Goal: Contribute content: Contribute content

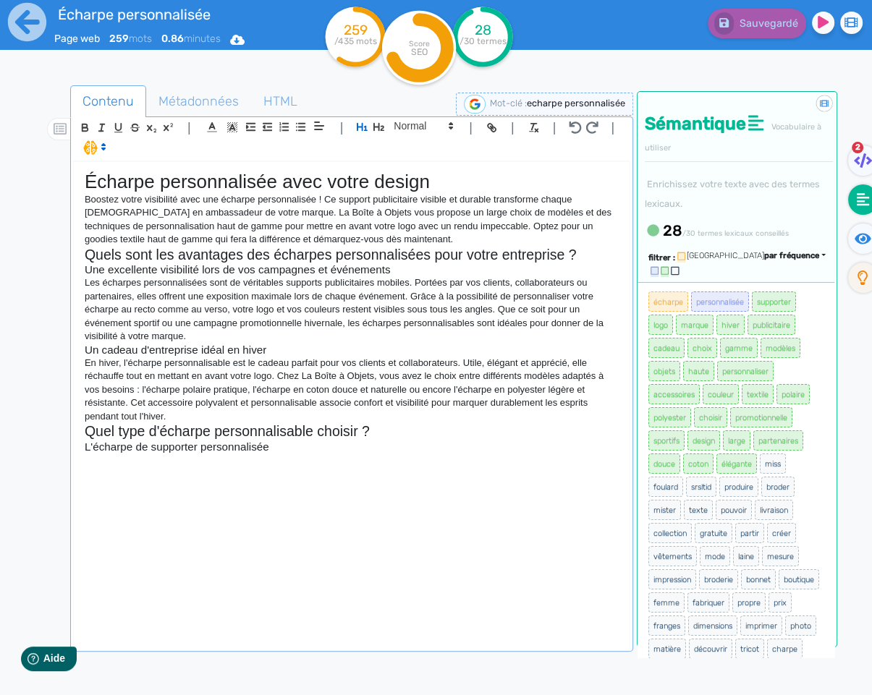
scroll to position [1, 0]
click at [195, 451] on h3 "L'écharpe de supporter personnalisée" at bounding box center [352, 447] width 534 height 13
click at [28, 26] on icon at bounding box center [27, 22] width 38 height 38
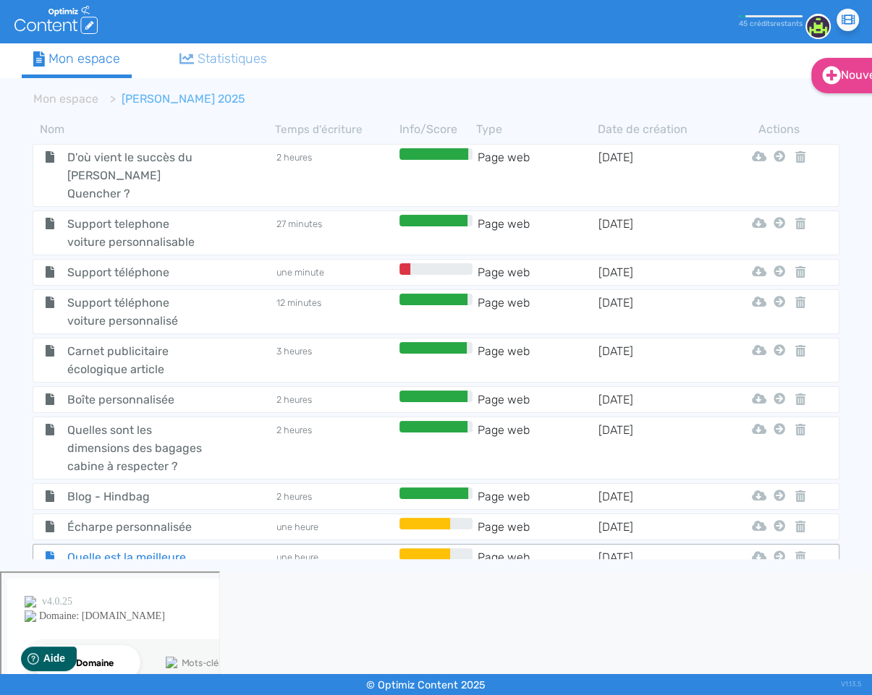
scroll to position [987, 0]
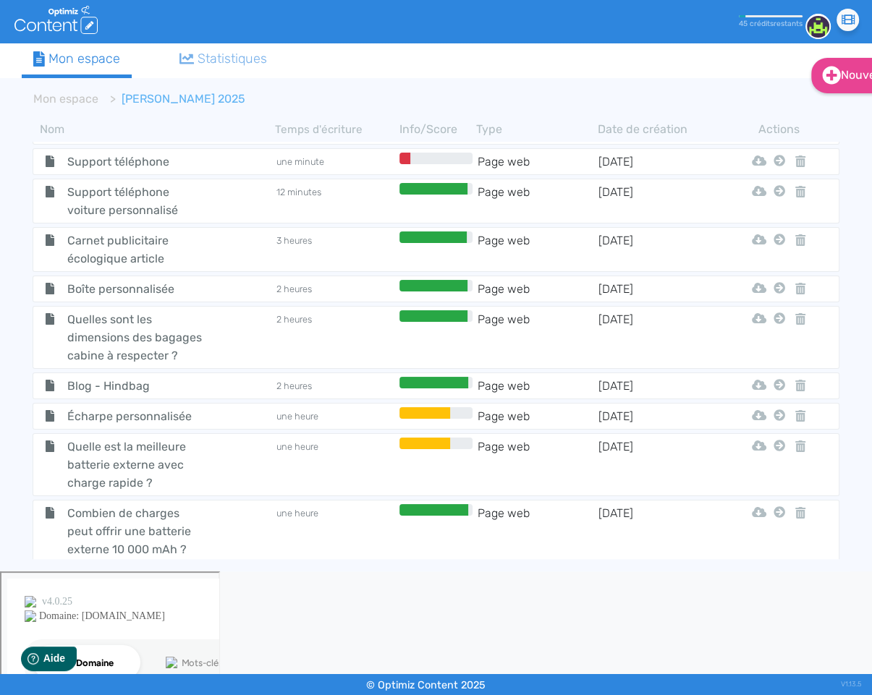
click at [131, 377] on span "Blog - Hindbag" at bounding box center [135, 386] width 159 height 18
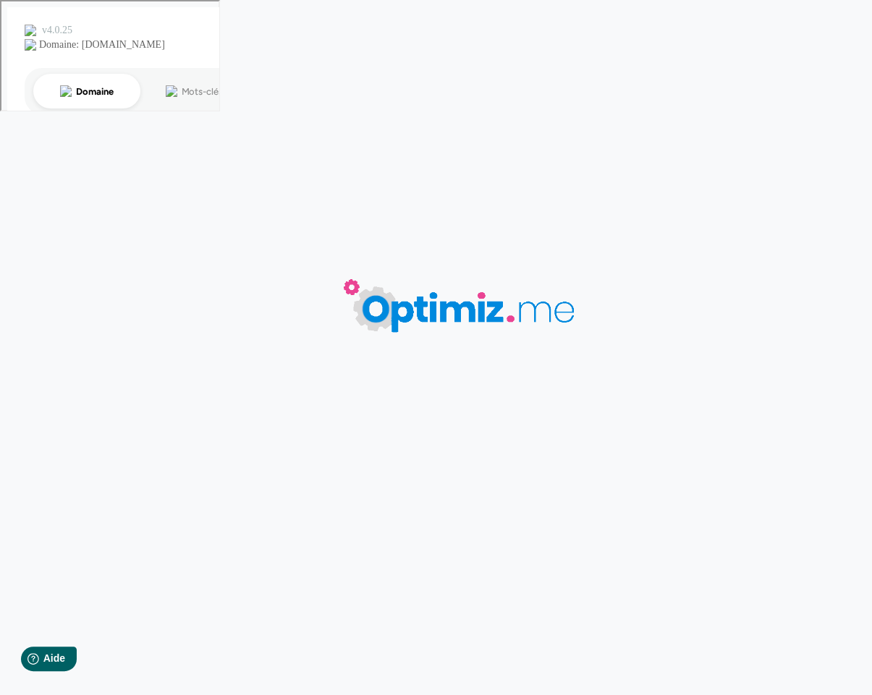
type input "Blog - Hindbag"
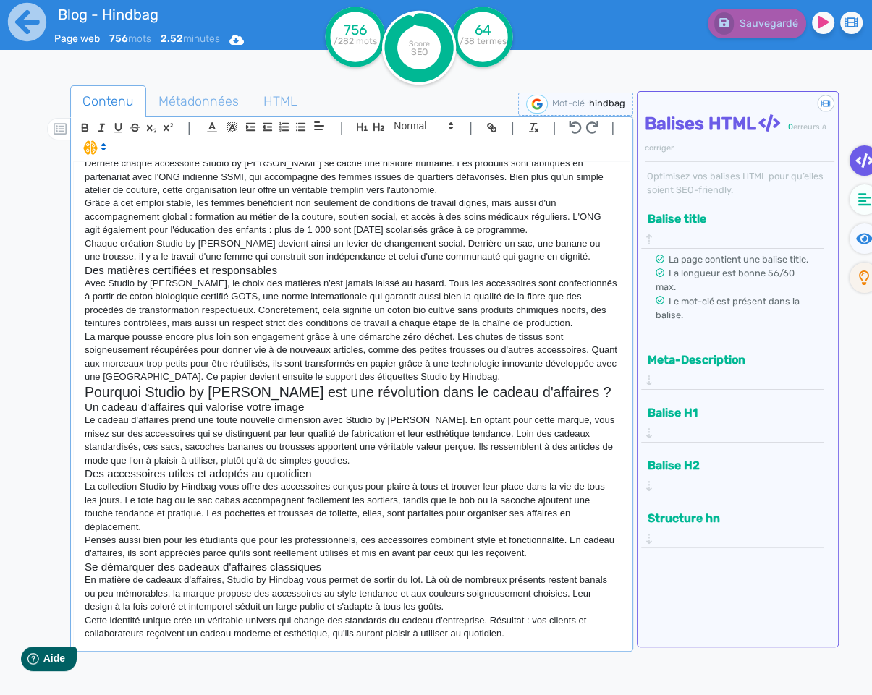
scroll to position [75, 0]
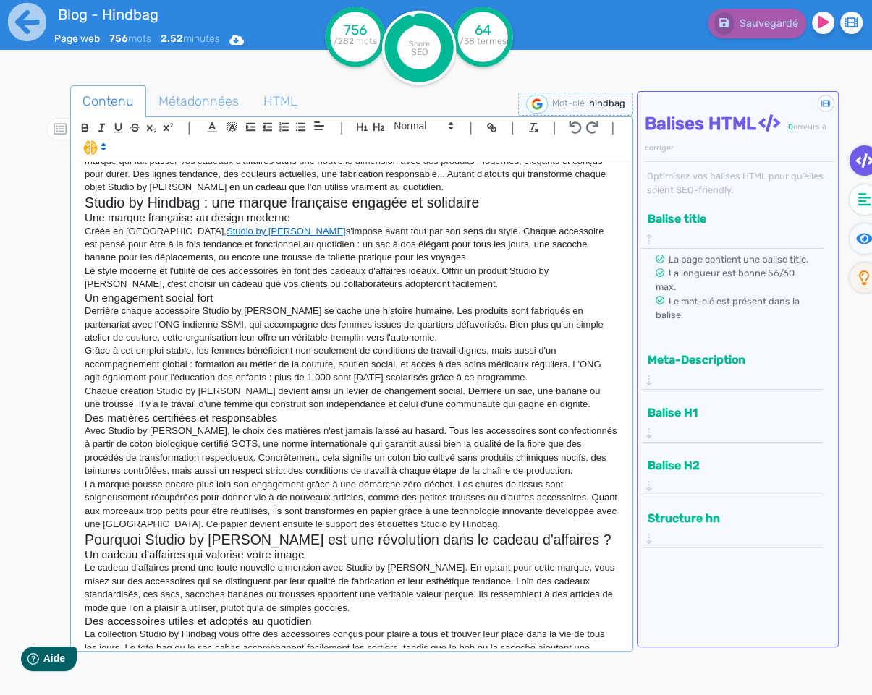
click at [276, 380] on p "Grâce à cet emploi stable, les femmes bénéficient non seulement de conditions d…" at bounding box center [352, 364] width 534 height 40
click at [426, 378] on p "Grâce à cet emploi stable, les femmes bénéficient non seulement de conditions d…" at bounding box center [352, 364] width 534 height 40
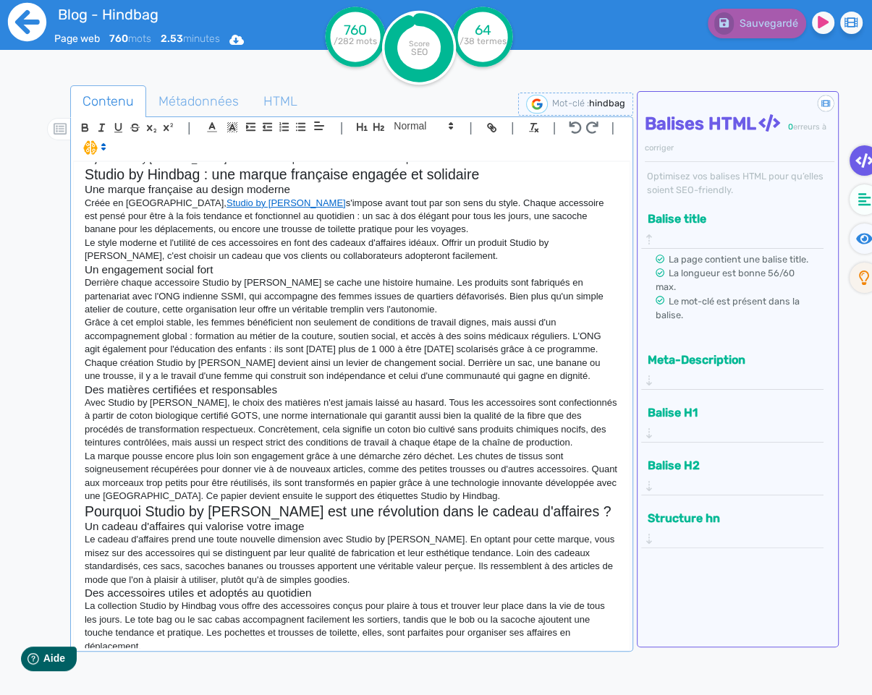
click at [28, 21] on icon at bounding box center [27, 22] width 40 height 40
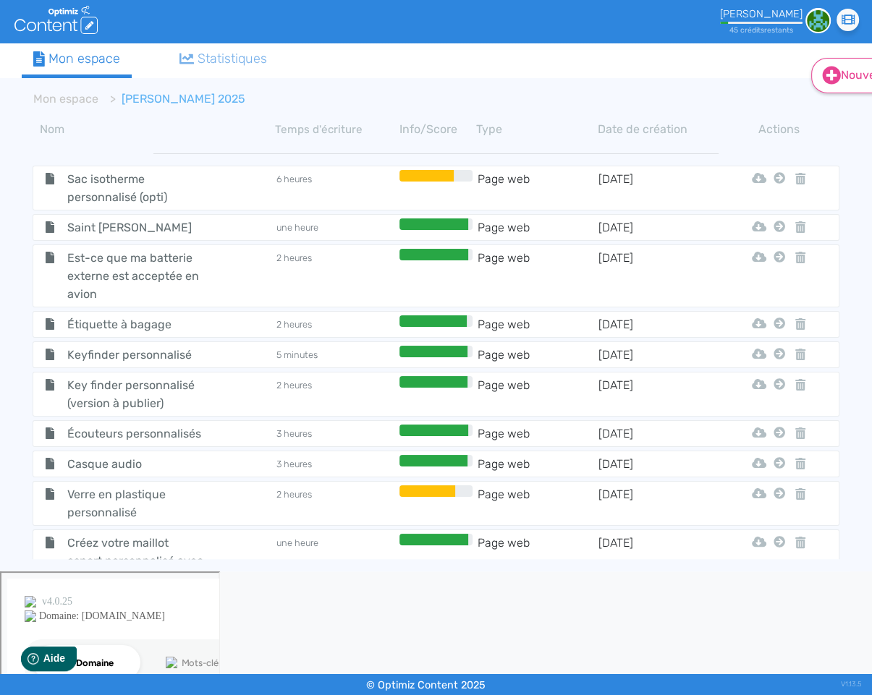
click at [838, 82] on icon at bounding box center [831, 75] width 19 height 19
click at [820, 114] on button "Contenu" at bounding box center [867, 111] width 116 height 23
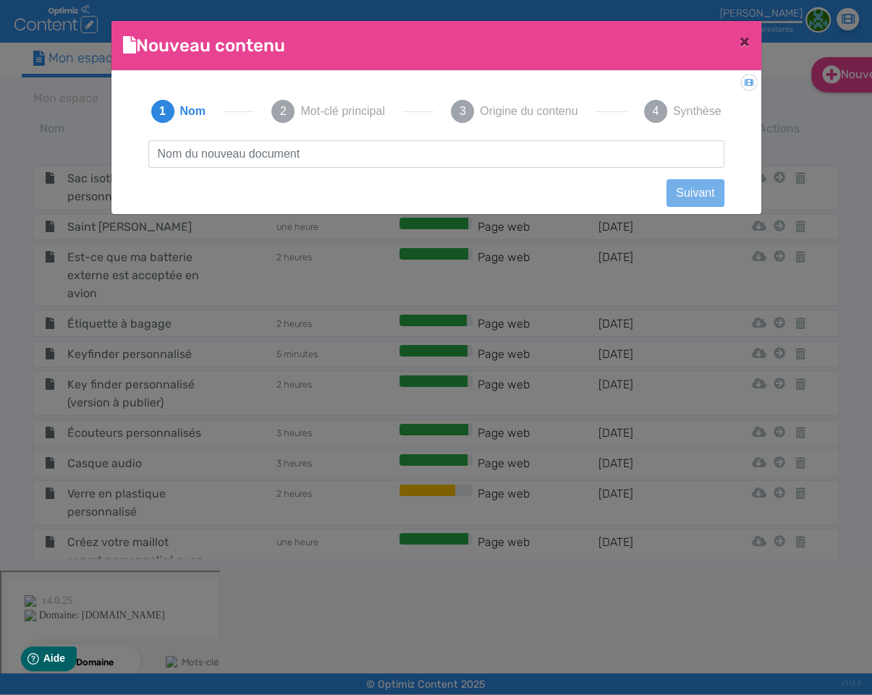
click at [409, 145] on input "text" at bounding box center [436, 153] width 576 height 27
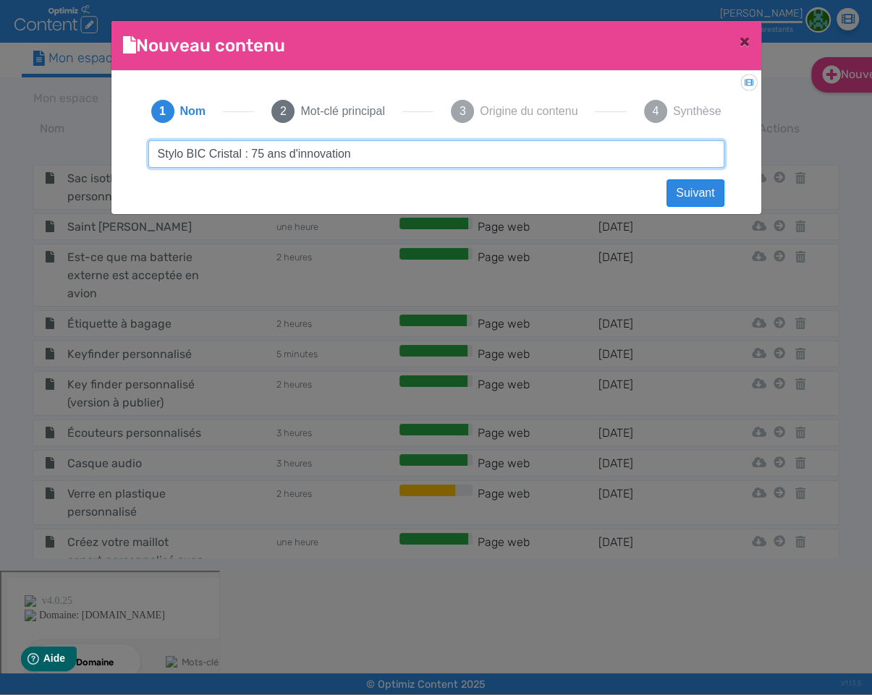
drag, startPoint x: 383, startPoint y: 158, endPoint x: 355, endPoint y: 153, distance: 28.0
click at [355, 153] on input "Stylo BIC Cristal : 75 ans d'innovation" at bounding box center [436, 153] width 576 height 27
type input "Stylo BIC Cristal : 75 ans d'innovation au service de votre communication"
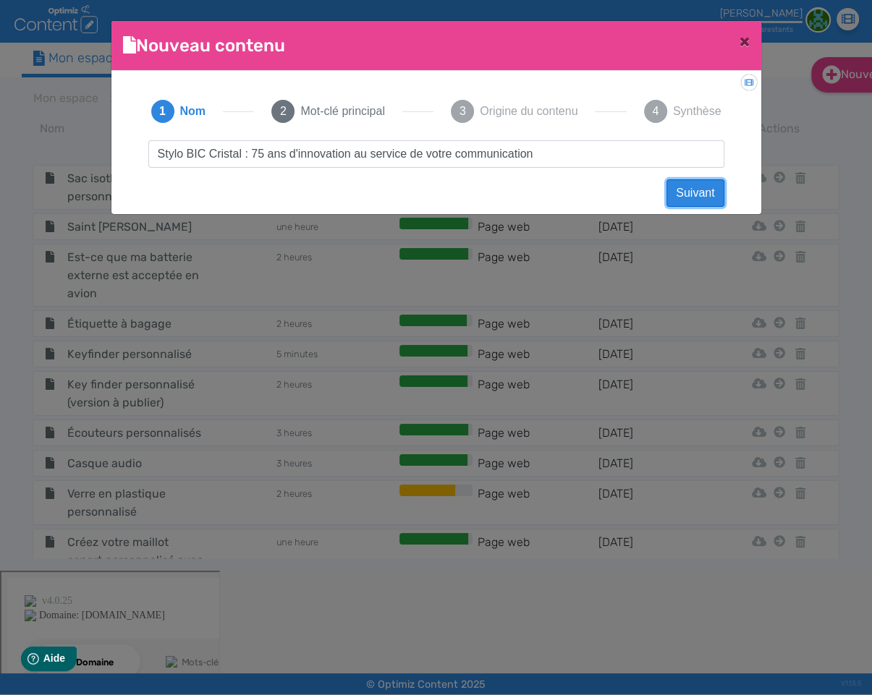
click at [693, 197] on button "Suivant" at bounding box center [694, 192] width 57 height 27
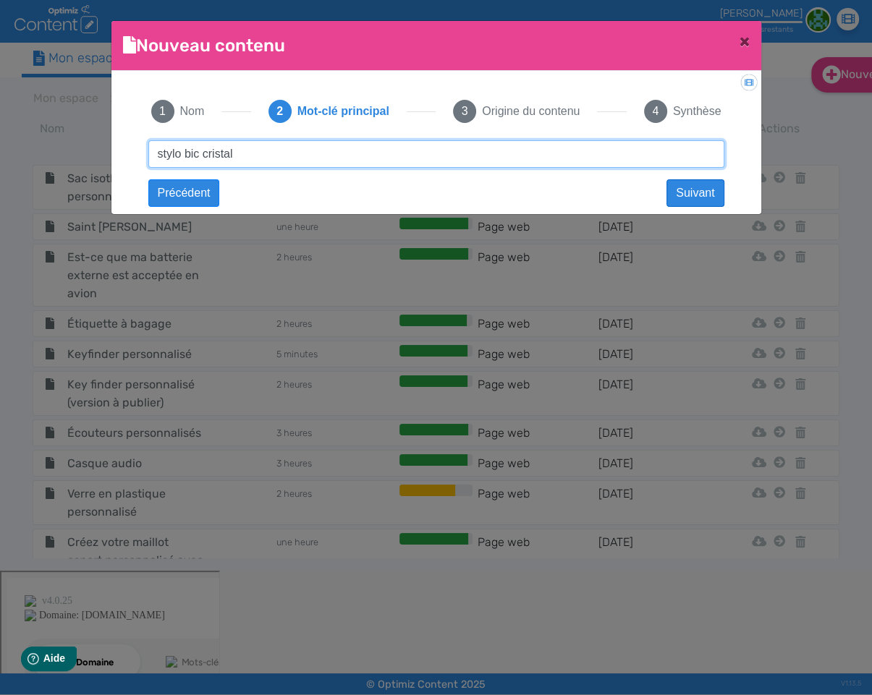
type input "stylo bic cristal"
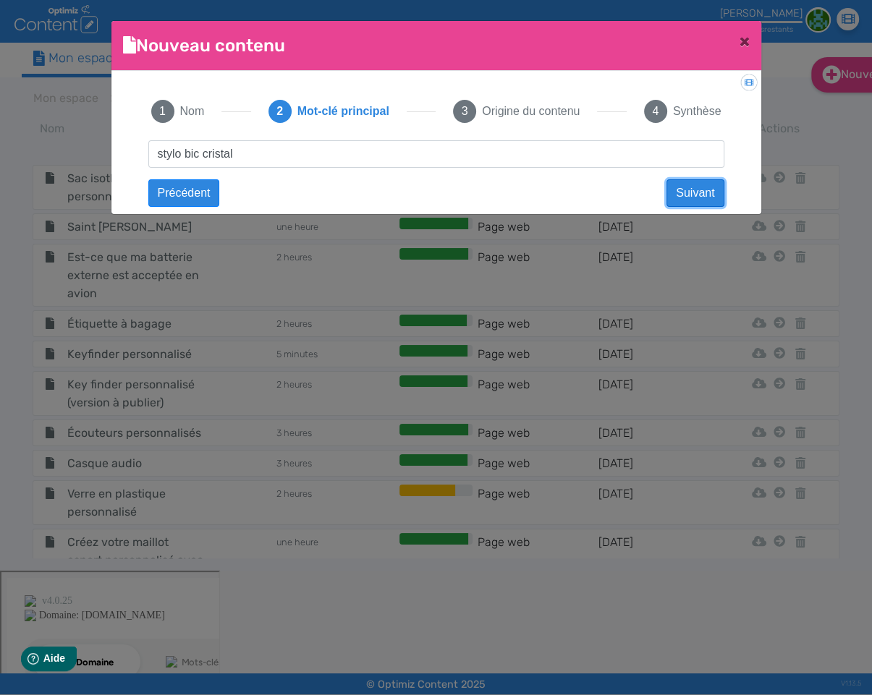
click at [683, 197] on button "Suivant" at bounding box center [694, 192] width 57 height 27
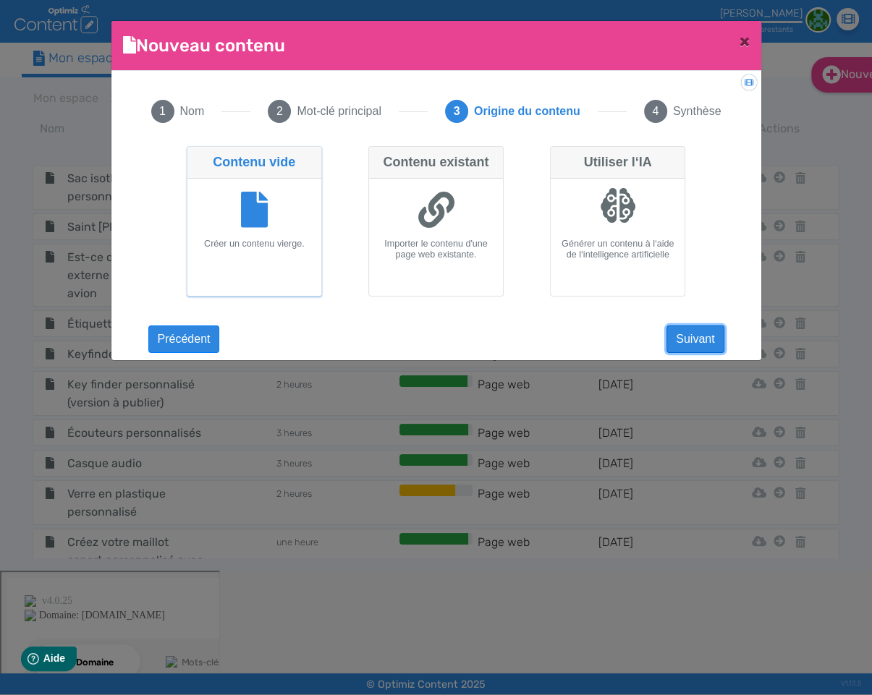
click at [698, 341] on button "Suivant" at bounding box center [694, 339] width 57 height 27
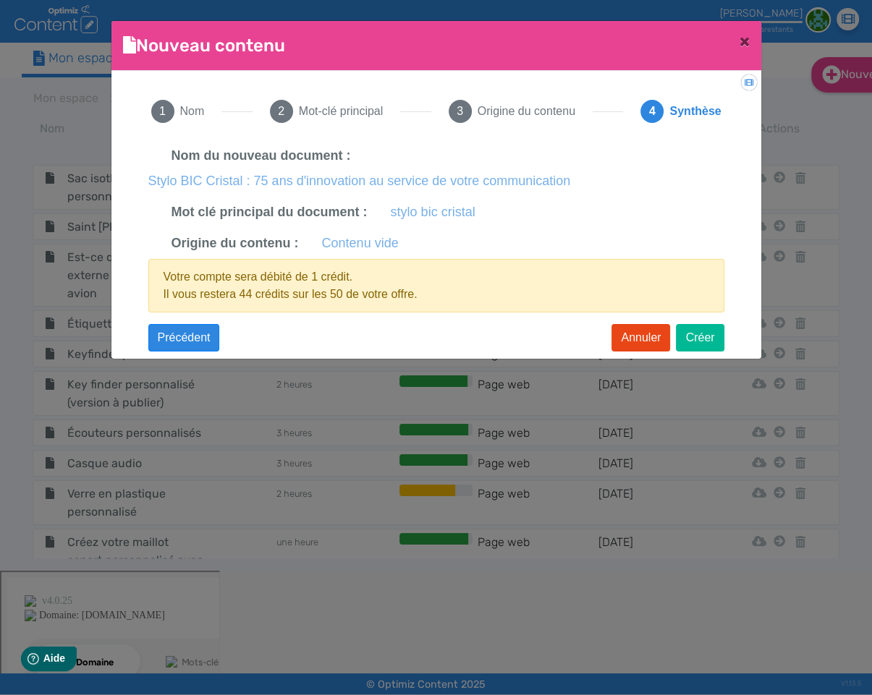
drag, startPoint x: 148, startPoint y: 182, endPoint x: 572, endPoint y: 177, distance: 423.9
click at [572, 177] on div "Nom du nouveau document : Stylo BIC Cristal : 75 ans d'innovation au service de…" at bounding box center [436, 168] width 576 height 56
copy label "Stylo BIC Cristal : 75 ans d'innovation au service de votre communication"
click at [691, 336] on button "Créer" at bounding box center [700, 337] width 48 height 27
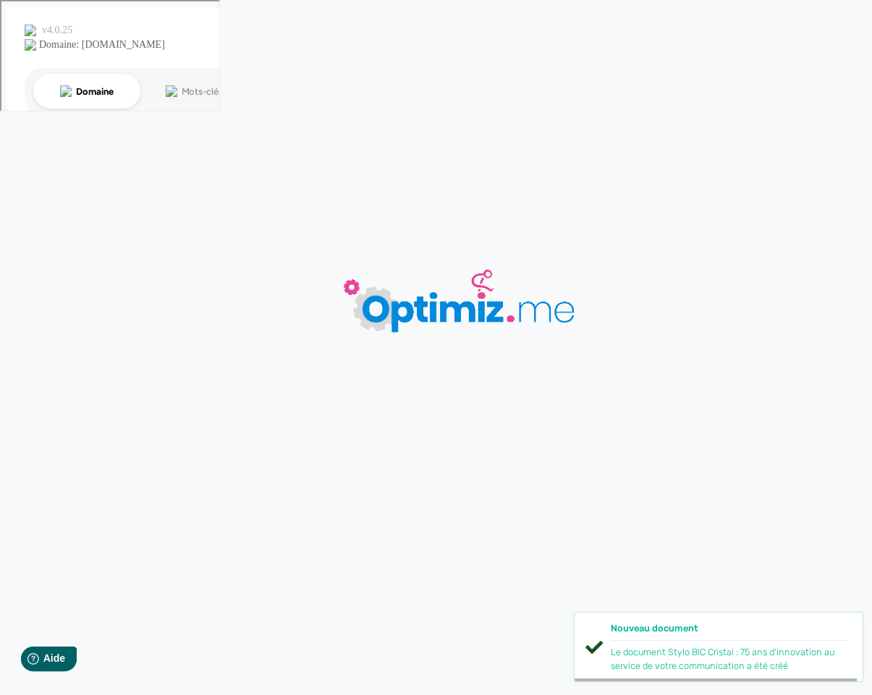
type input "Stylo BIC Cristal : 75 ans d'innovation au service de votre communication"
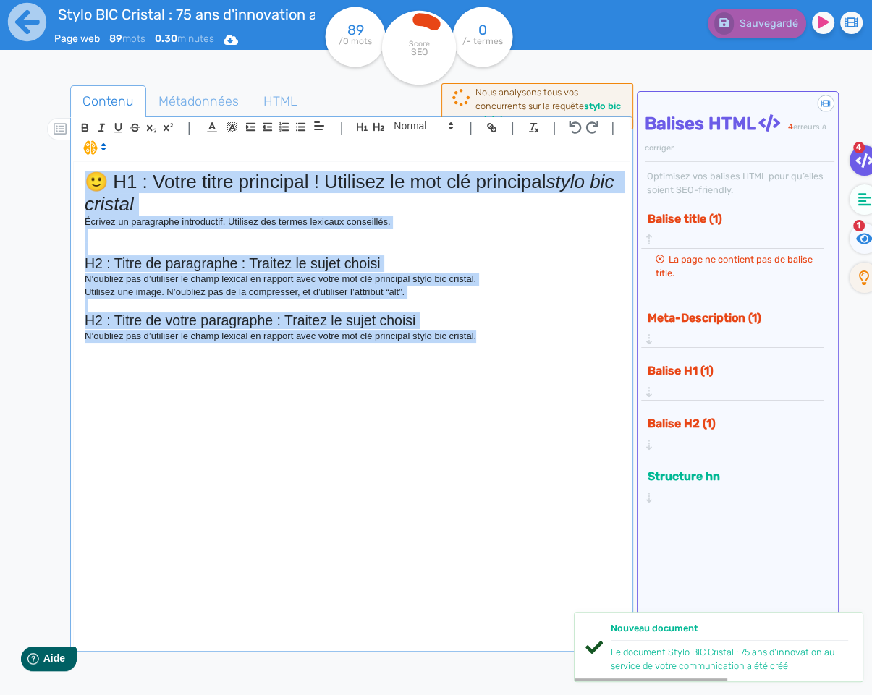
drag, startPoint x: 531, startPoint y: 349, endPoint x: 36, endPoint y: 190, distance: 519.5
click at [36, 190] on div "Contenu Métadonnées HTML | | H3 H4 H5 H6 Normal | | | | 🙂 H1 : Votre titre prin…" at bounding box center [453, 428] width 837 height 715
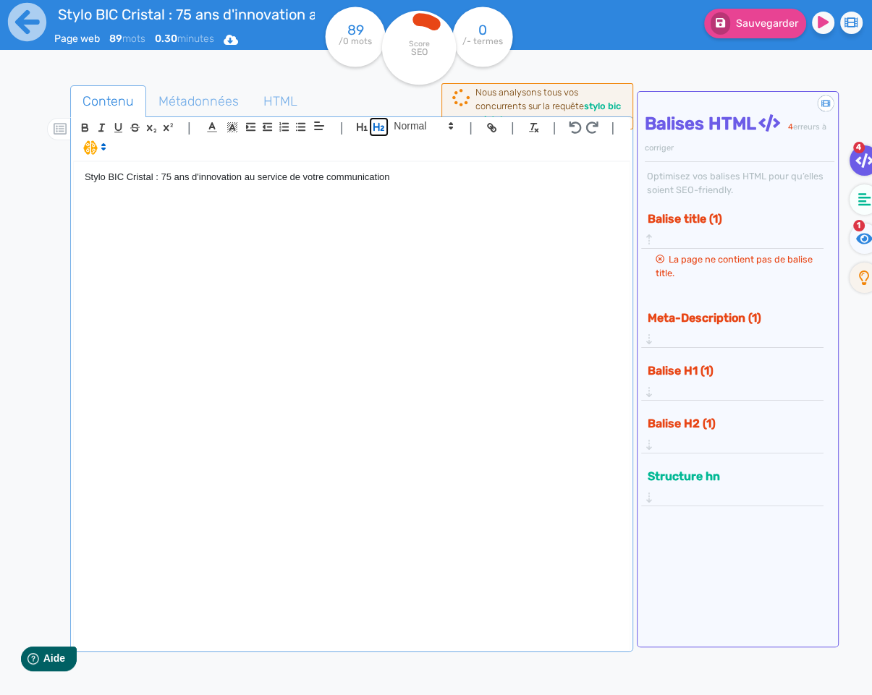
click at [380, 127] on icon "button" at bounding box center [379, 127] width 12 height 12
drag, startPoint x: 356, startPoint y: 126, endPoint x: 383, endPoint y: 151, distance: 36.8
click at [357, 126] on icon "button" at bounding box center [362, 127] width 11 height 8
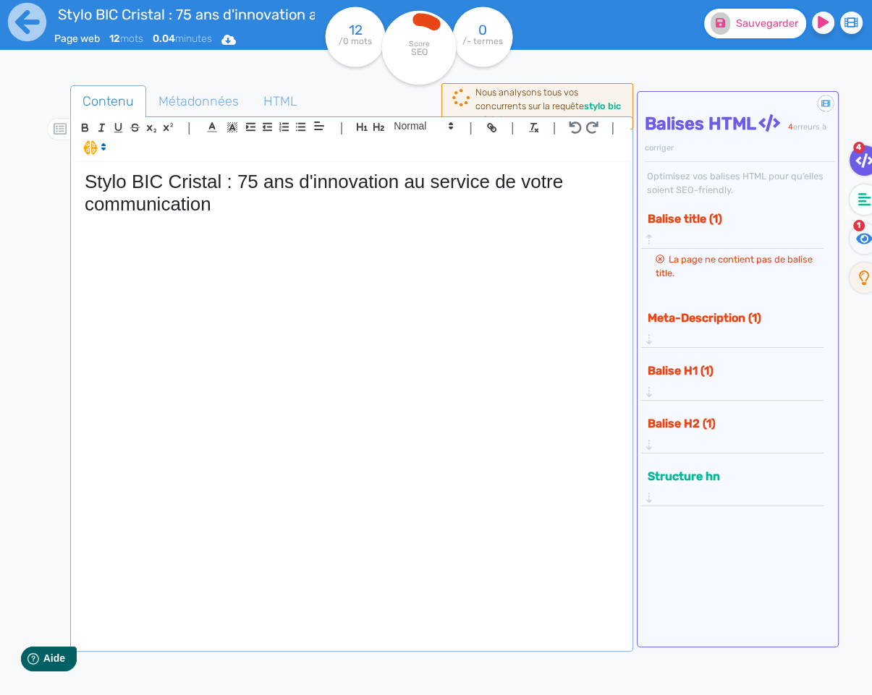
click at [764, 20] on span "Sauvegarder" at bounding box center [767, 23] width 62 height 12
click at [865, 208] on fa-icon at bounding box center [864, 199] width 30 height 30
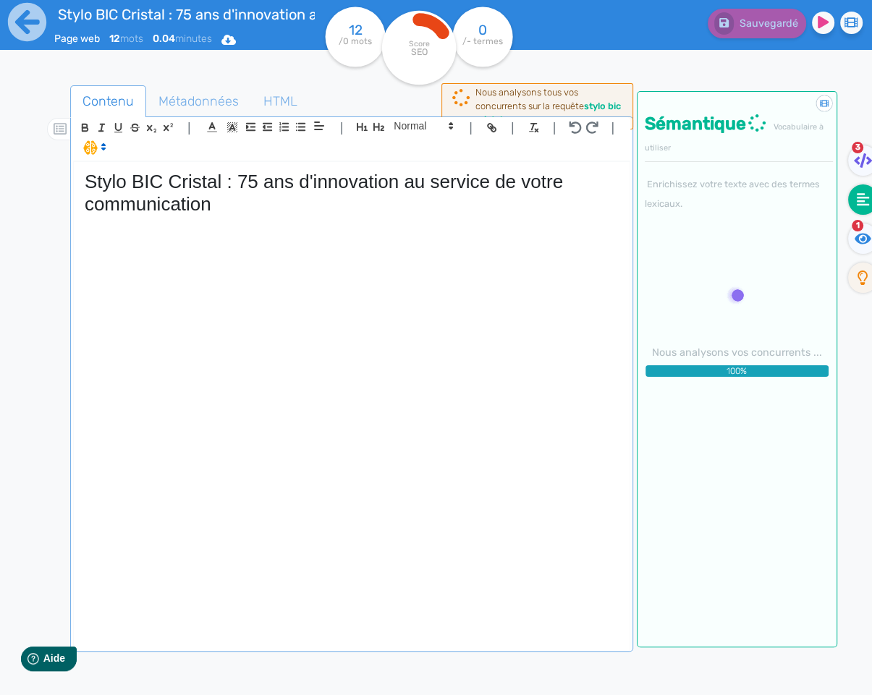
click at [95, 221] on p at bounding box center [352, 222] width 534 height 13
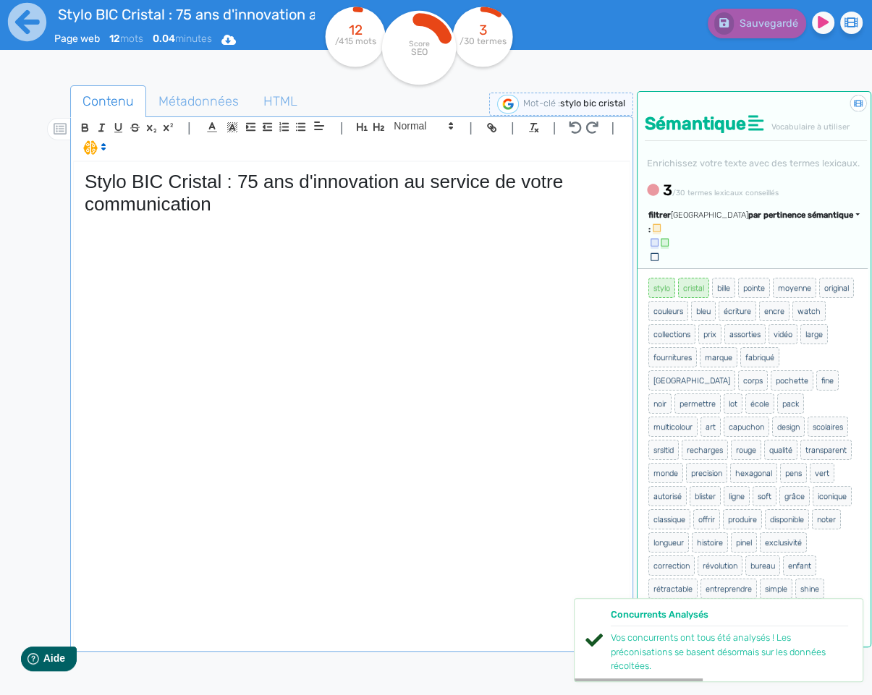
click at [766, 220] on span "par pertinence sémantique" at bounding box center [800, 214] width 105 height 9
click at [740, 263] on span "par fréquence" at bounding box center [716, 259] width 48 height 8
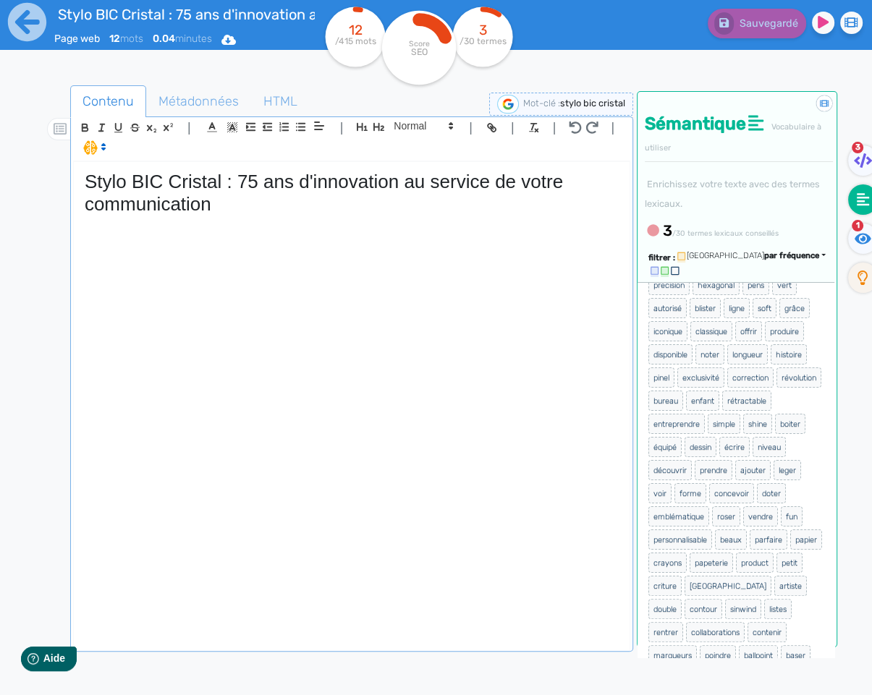
scroll to position [480, 0]
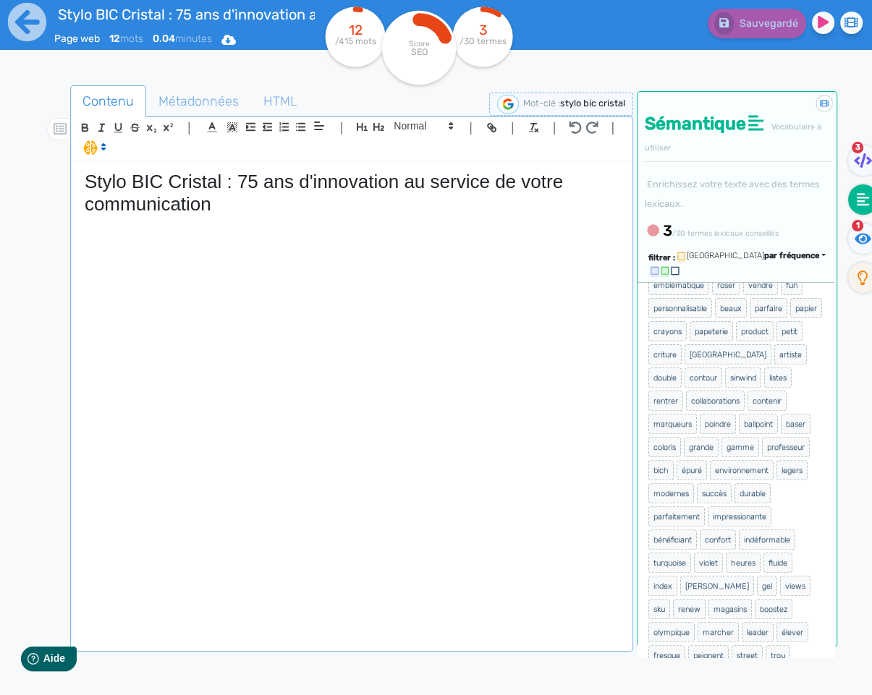
click at [216, 237] on div "Stylo BIC Cristal : 75 ans d'innovation au service de votre communication" at bounding box center [352, 405] width 556 height 487
click at [177, 237] on div "Stylo BIC Cristal : 75 ans d'innovation au service de votre communication" at bounding box center [352, 405] width 556 height 487
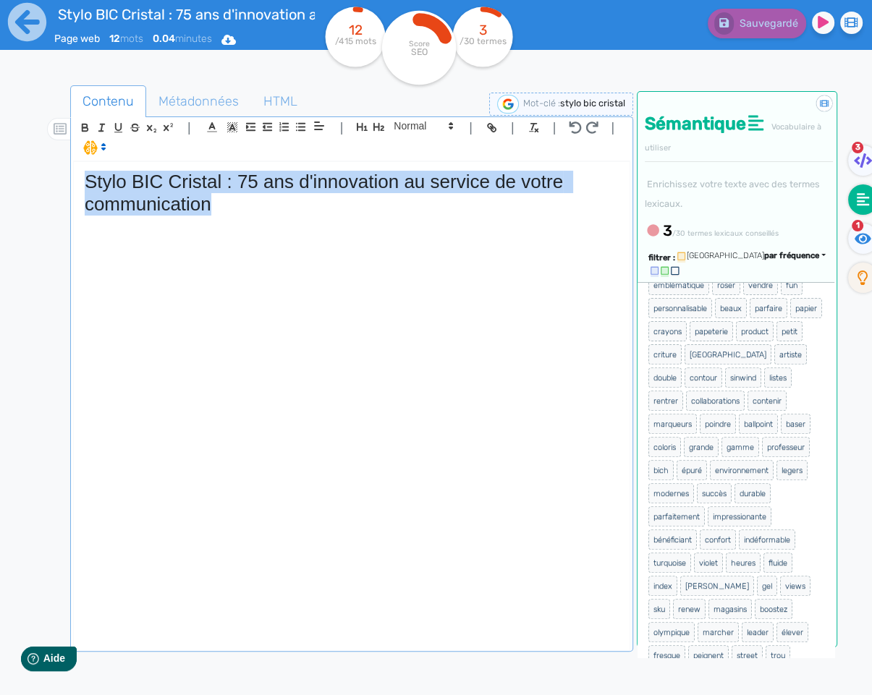
drag, startPoint x: 213, startPoint y: 203, endPoint x: 88, endPoint y: 183, distance: 126.1
click at [89, 183] on h1 "Stylo BIC Cristal : 75 ans d'innovation au service de votre communication" at bounding box center [352, 193] width 534 height 45
copy h1 "Stylo BIC Cristal : 75 ans d'innovation au service de votre communication"
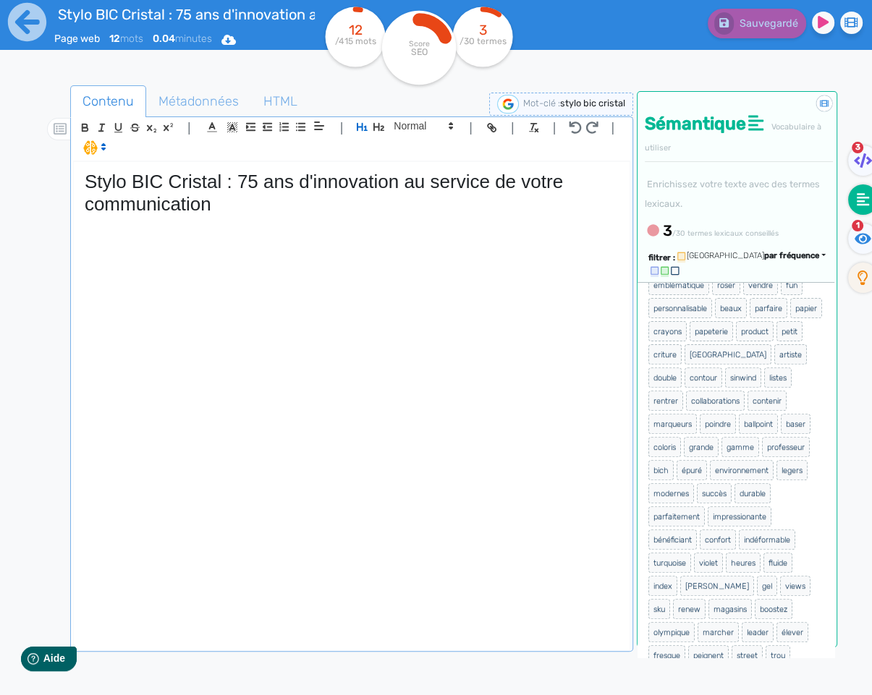
click at [276, 234] on div "Stylo BIC Cristal : 75 ans d'innovation au service de votre communication" at bounding box center [352, 405] width 556 height 487
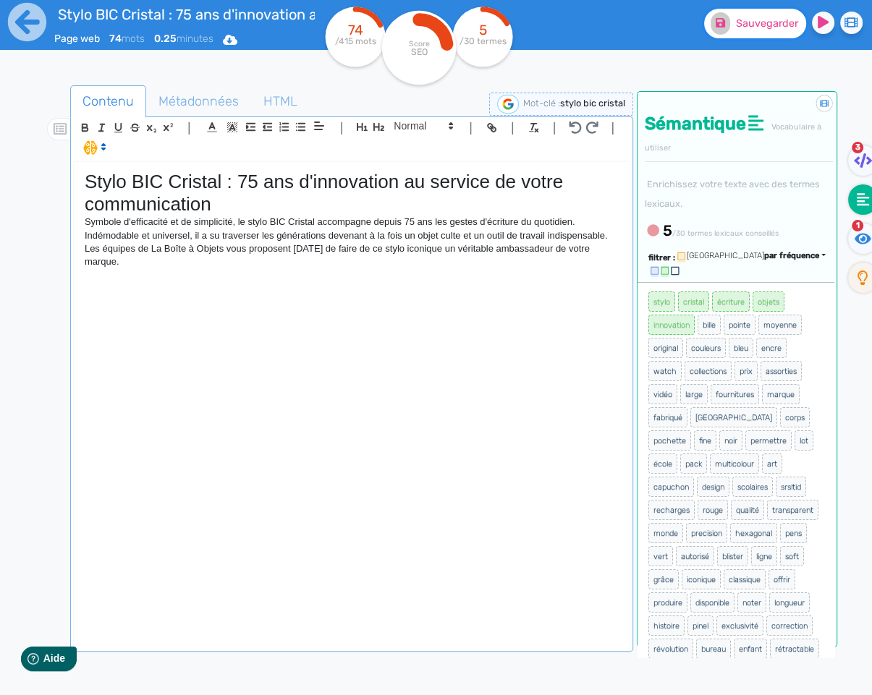
click at [751, 18] on span "Sauvegarder" at bounding box center [767, 23] width 62 height 12
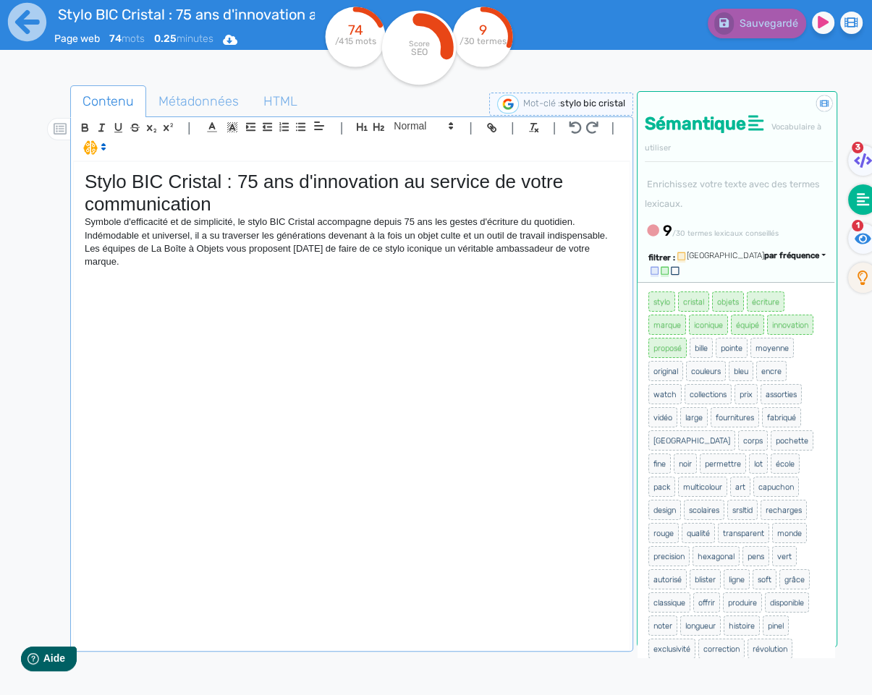
click at [169, 306] on div "Stylo BIC Cristal : 75 ans d'innovation au service de votre communication Symbo…" at bounding box center [352, 405] width 556 height 487
click at [103, 265] on p "Symbole d'efficacité et de simplicité, le stylo BIC Cristal accompagne depuis 7…" at bounding box center [352, 243] width 534 height 54
click at [106, 277] on p at bounding box center [352, 275] width 534 height 13
click at [387, 129] on span at bounding box center [422, 125] width 71 height 17
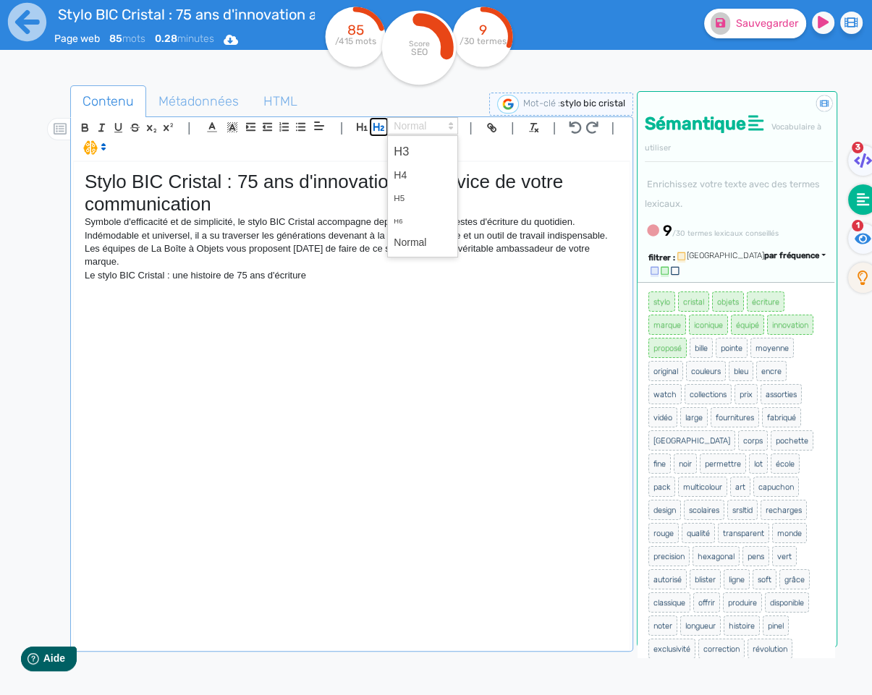
click at [377, 129] on icon "button" at bounding box center [378, 127] width 11 height 8
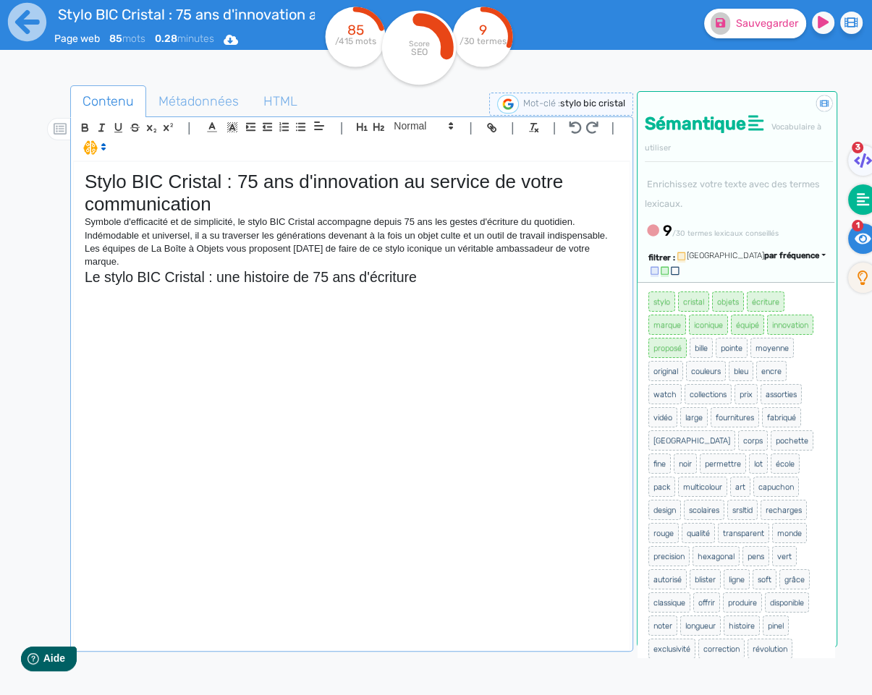
click at [856, 243] on icon at bounding box center [862, 238] width 17 height 14
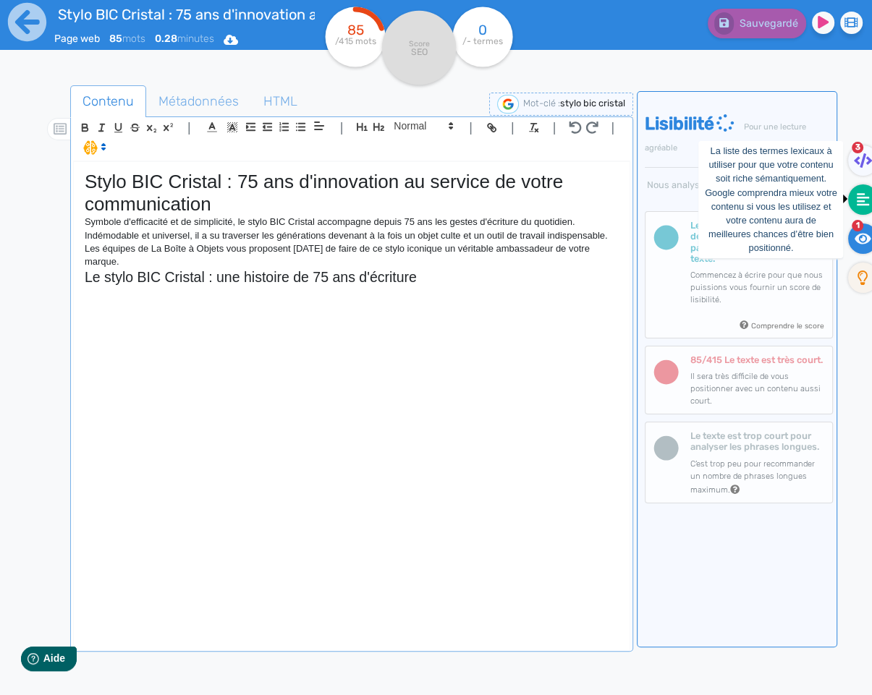
click at [856, 204] on icon at bounding box center [862, 199] width 13 height 14
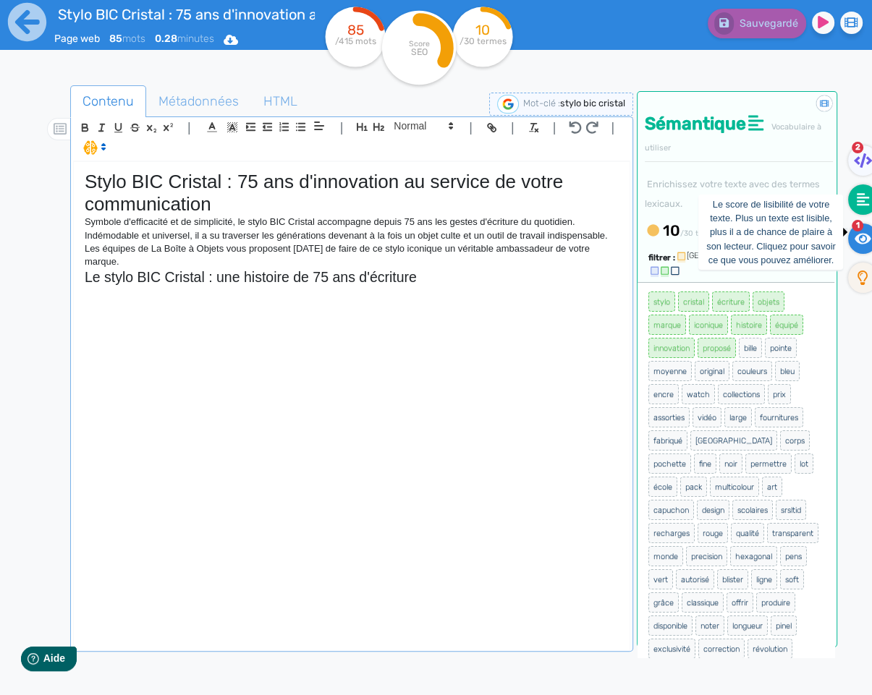
click at [853, 238] on fa-icon at bounding box center [863, 239] width 30 height 30
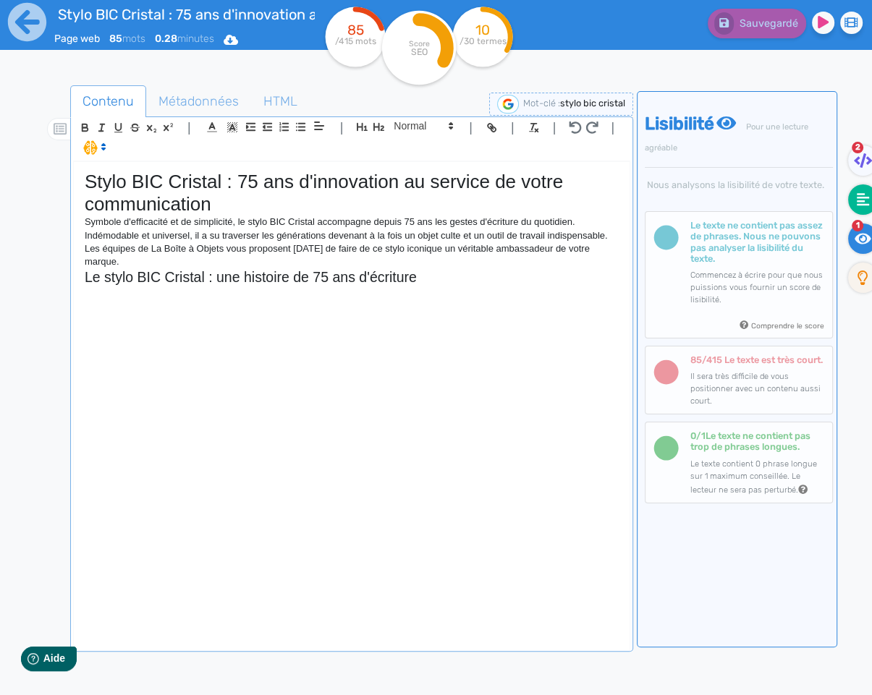
click at [854, 202] on fa-icon at bounding box center [863, 199] width 30 height 30
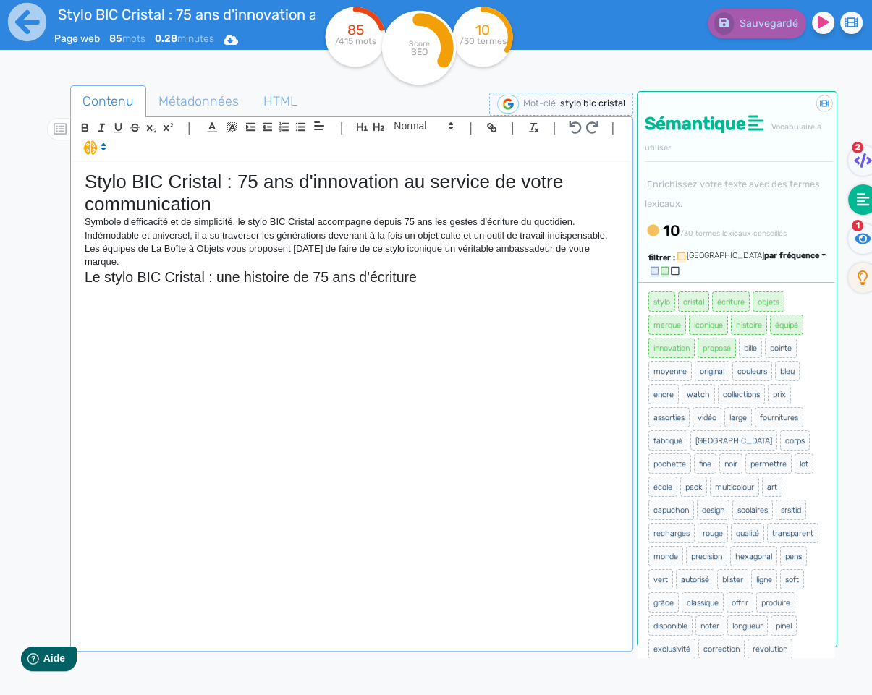
click at [338, 327] on div "Stylo BIC Cristal : 75 ans d'innovation au service de votre communication Symbo…" at bounding box center [352, 405] width 556 height 487
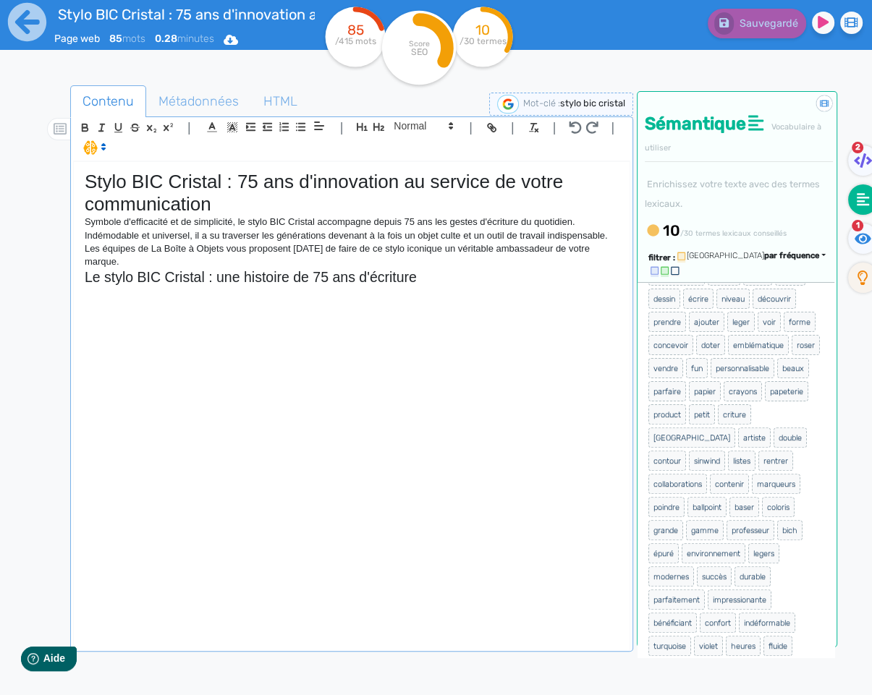
scroll to position [428, 0]
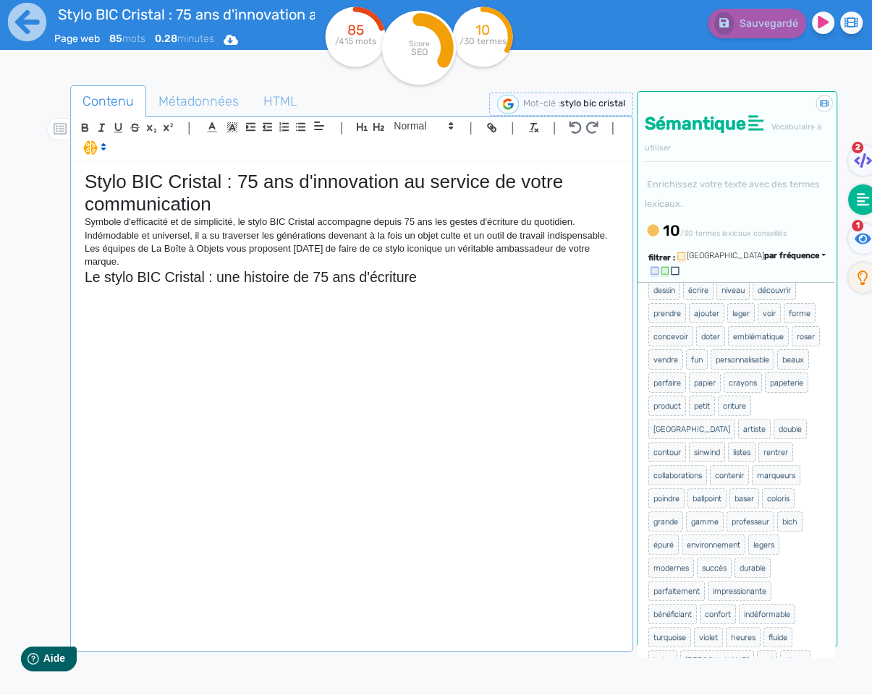
click at [186, 291] on p at bounding box center [352, 292] width 534 height 13
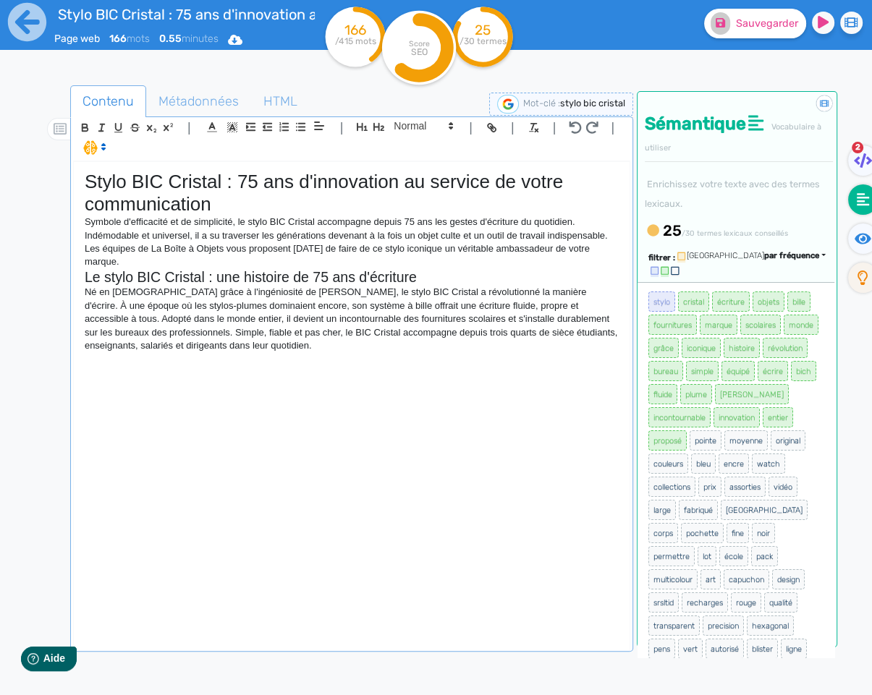
click at [485, 333] on p "Né en [DEMOGRAPHIC_DATA] grâce à l'ingéniosité de [PERSON_NAME], le stylo BIC C…" at bounding box center [352, 319] width 534 height 67
click at [417, 378] on div "Stylo BIC Cristal : 75 ans d'innovation au service de votre communication Symbo…" at bounding box center [352, 405] width 556 height 487
click at [723, 32] on fa-icon at bounding box center [720, 23] width 20 height 22
click at [184, 372] on div "Stylo BIC Cristal : 75 ans d'innovation au service de votre communication Symbo…" at bounding box center [352, 405] width 556 height 487
click at [277, 382] on div "Stylo BIC Cristal : 75 ans d'innovation au service de votre communication Symbo…" at bounding box center [352, 405] width 556 height 487
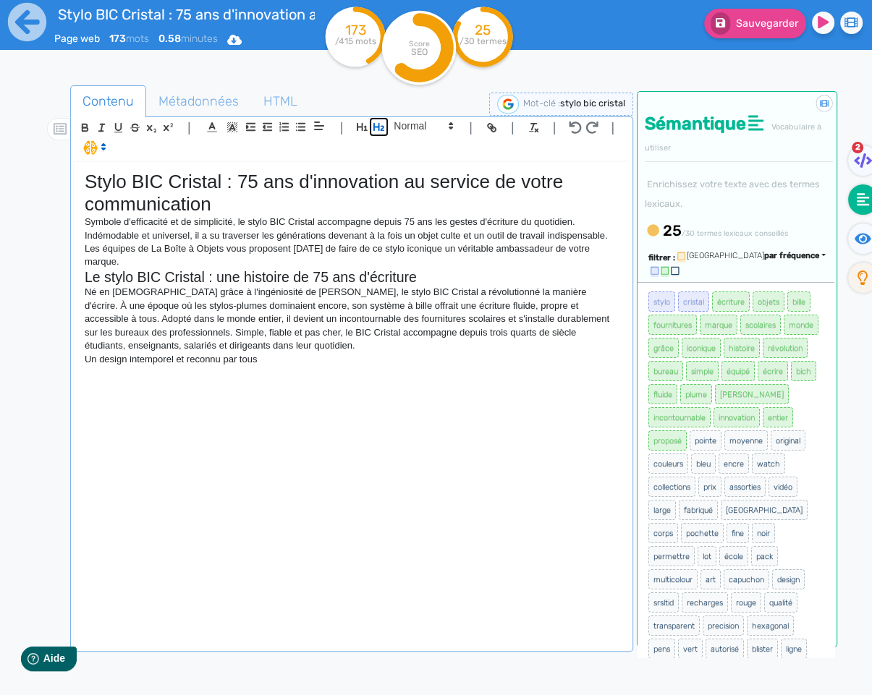
click at [380, 126] on icon "button" at bounding box center [378, 127] width 11 height 8
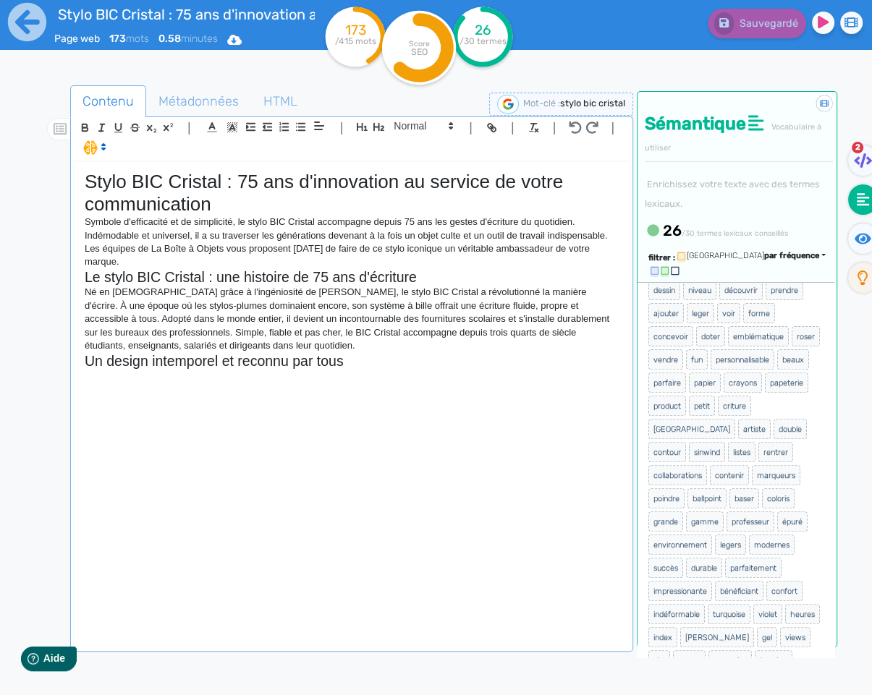
scroll to position [0, 0]
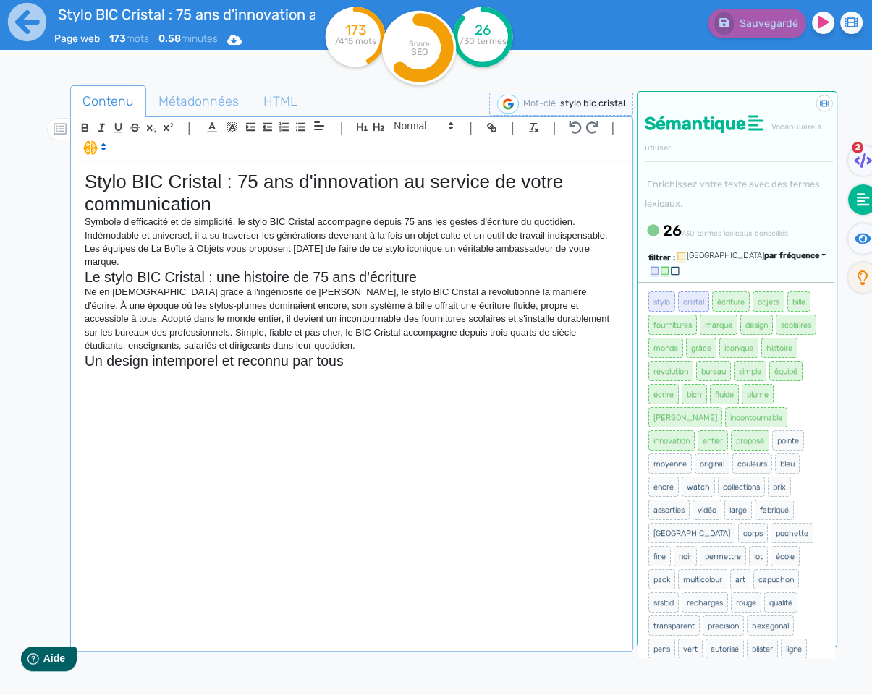
click at [287, 412] on div "Stylo BIC Cristal : 75 ans d'innovation au service de votre communication Symbo…" at bounding box center [352, 405] width 556 height 487
click at [369, 378] on p "Le stylo BIC Cristal séduit depuis toujours par la simplicité" at bounding box center [352, 376] width 534 height 13
click at [404, 394] on div "Stylo BIC Cristal : 75 ans d'innovation au service de votre communication Symbo…" at bounding box center [352, 405] width 556 height 487
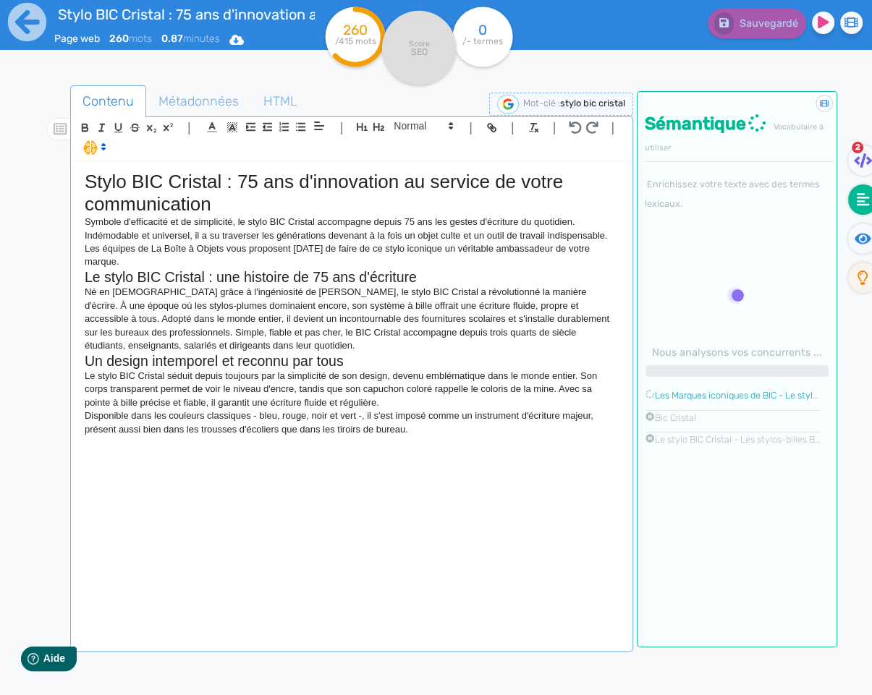
click at [468, 443] on div "Stylo BIC Cristal : 75 ans d'innovation au service de votre communication Symbo…" at bounding box center [352, 405] width 556 height 487
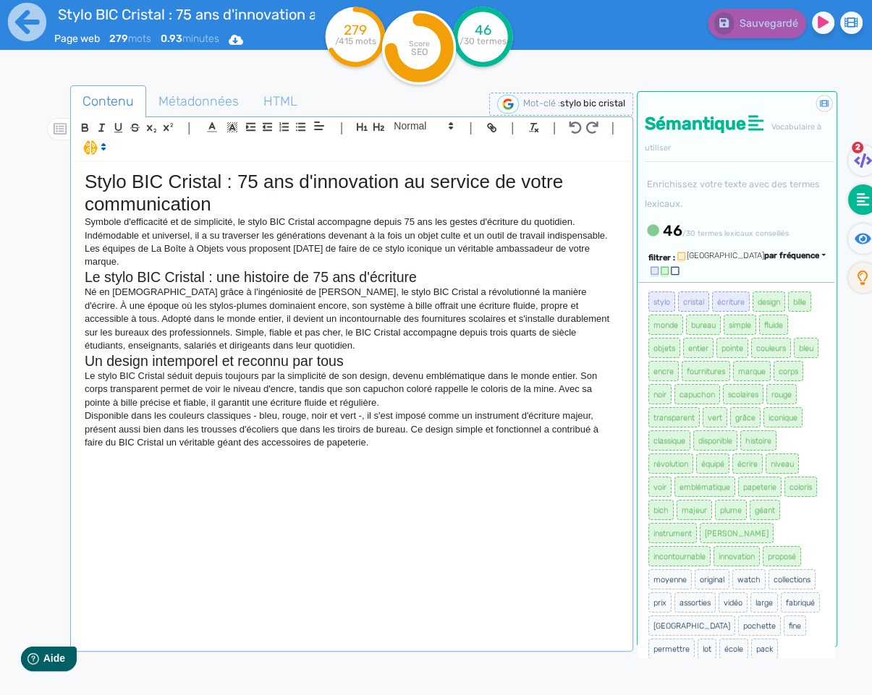
click at [479, 456] on div "Stylo BIC Cristal : 75 ans d'innovation au service de votre communication Symbo…" at bounding box center [352, 405] width 556 height 487
click at [866, 247] on fa-icon at bounding box center [863, 239] width 30 height 30
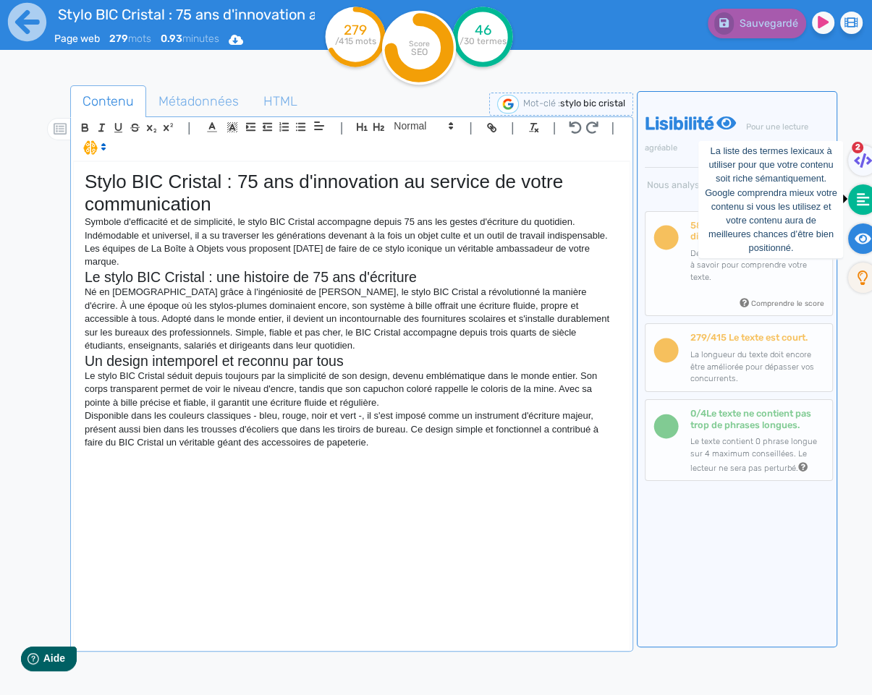
click at [859, 196] on icon at bounding box center [862, 199] width 13 height 13
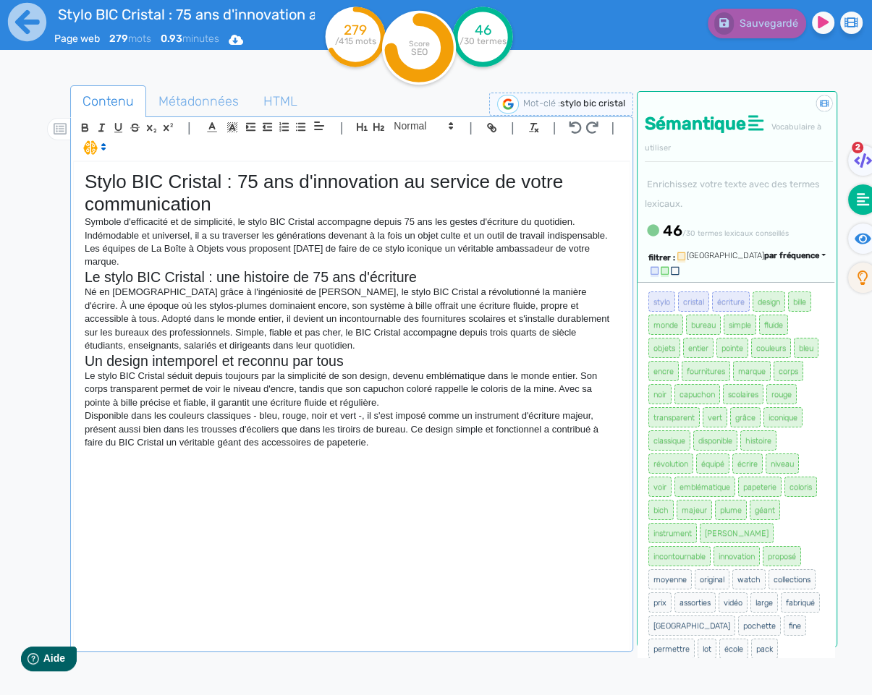
click at [357, 466] on div "Stylo BIC Cristal : 75 ans d'innovation au service de votre communication Symbo…" at bounding box center [352, 405] width 556 height 487
click at [425, 450] on div "Stylo BIC Cristal : 75 ans d'innovation au service de votre communication Symbo…" at bounding box center [352, 405] width 556 height 487
click at [394, 461] on div "Stylo BIC Cristal : 75 ans d'innovation au service de votre communication Symbo…" at bounding box center [352, 405] width 556 height 487
click at [391, 454] on div "Stylo BIC Cristal : 75 ans d'innovation au service de votre communication Symbo…" at bounding box center [352, 405] width 556 height 487
click at [474, 489] on div "Stylo BIC Cristal : 75 ans d'innovation au service de votre communication Symbo…" at bounding box center [352, 405] width 556 height 487
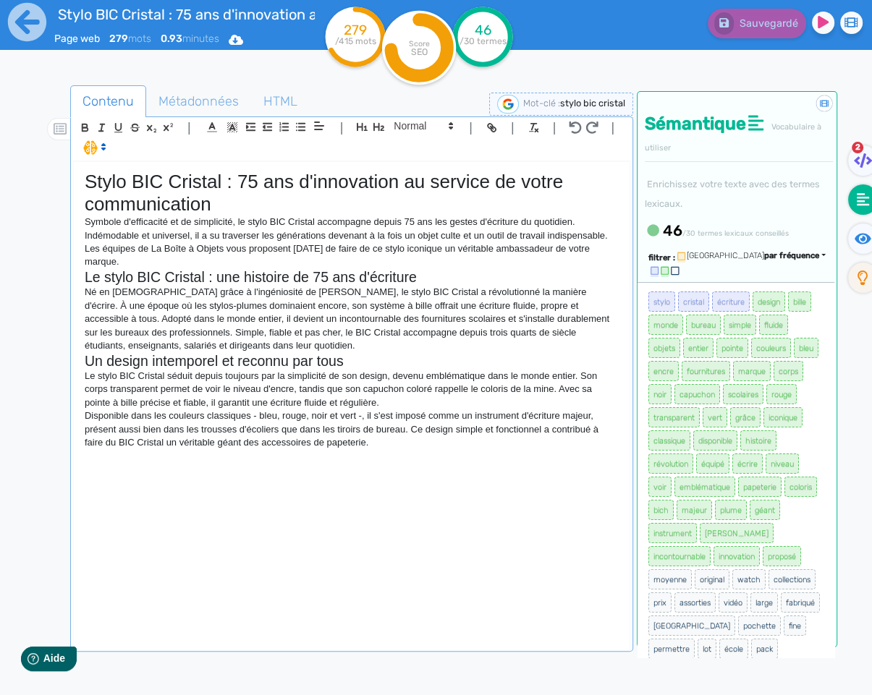
click at [383, 469] on div "Stylo BIC Cristal : 75 ans d'innovation au service de votre communication Symbo…" at bounding box center [352, 405] width 556 height 487
drag, startPoint x: 377, startPoint y: 480, endPoint x: 778, endPoint y: 397, distance: 409.1
click at [377, 480] on div "Stylo BIC Cristal : 75 ans d'innovation au service de votre communication Symbo…" at bounding box center [352, 405] width 556 height 487
click at [378, 129] on icon "button" at bounding box center [379, 127] width 12 height 12
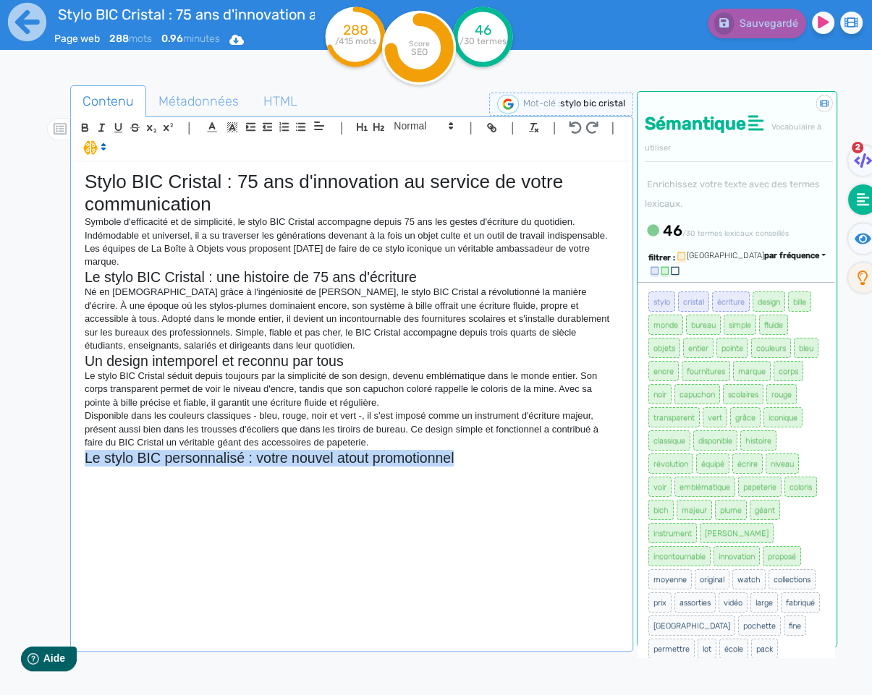
drag, startPoint x: 458, startPoint y: 457, endPoint x: 86, endPoint y: 462, distance: 371.8
click at [86, 462] on h2 "Le stylo BIC personnalisé : votre nouvel atout promotionnel" at bounding box center [352, 458] width 534 height 17
copy h2 "Le stylo BIC personnalisé : votre nouvel atout promotionnel"
drag, startPoint x: 496, startPoint y: 464, endPoint x: 331, endPoint y: 460, distance: 165.0
click at [331, 460] on h2 "Le stylo BIC personnalisé : votre nouvel atout promotionnel" at bounding box center [352, 458] width 534 height 17
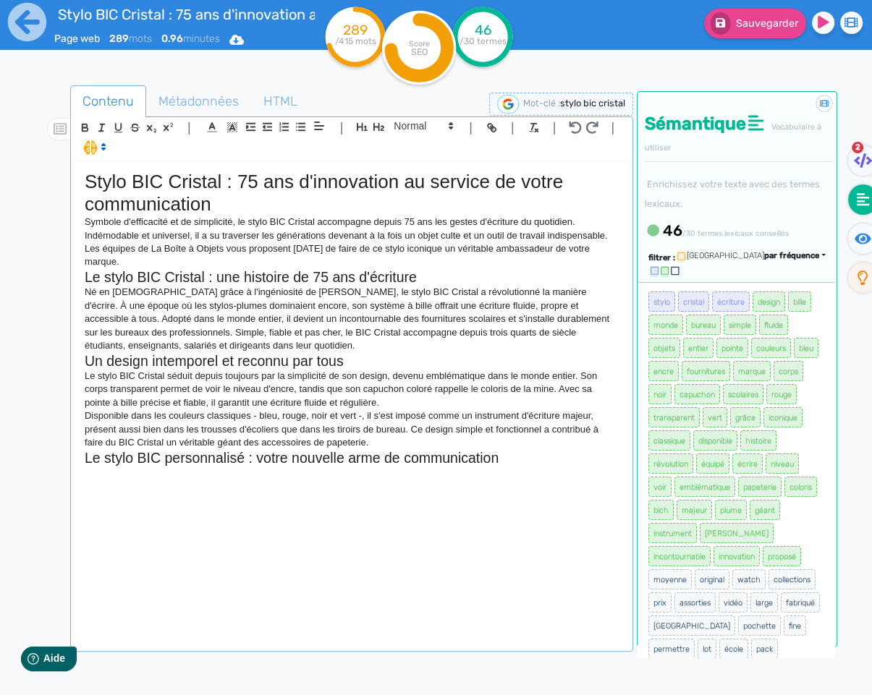
drag, startPoint x: 542, startPoint y: 482, endPoint x: 519, endPoint y: 467, distance: 27.1
click at [540, 481] on p at bounding box center [352, 486] width 534 height 13
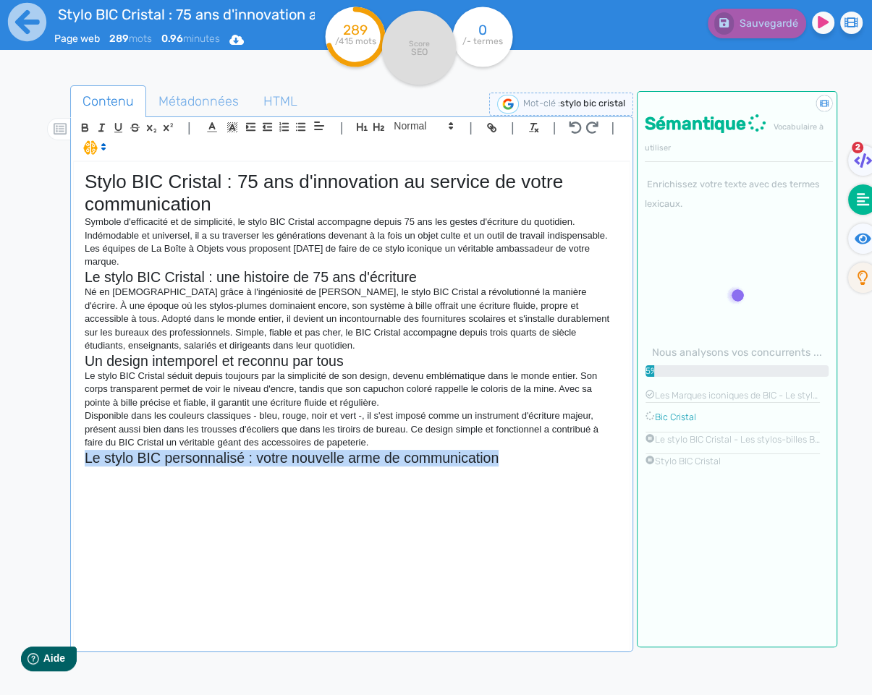
drag, startPoint x: 512, startPoint y: 459, endPoint x: 87, endPoint y: 455, distance: 425.4
click at [85, 456] on h2 "Le stylo BIC personnalisé : votre nouvelle arme de communication" at bounding box center [352, 458] width 534 height 17
copy h2 "Le stylo BIC personnalisé : votre nouvelle arme de communication"
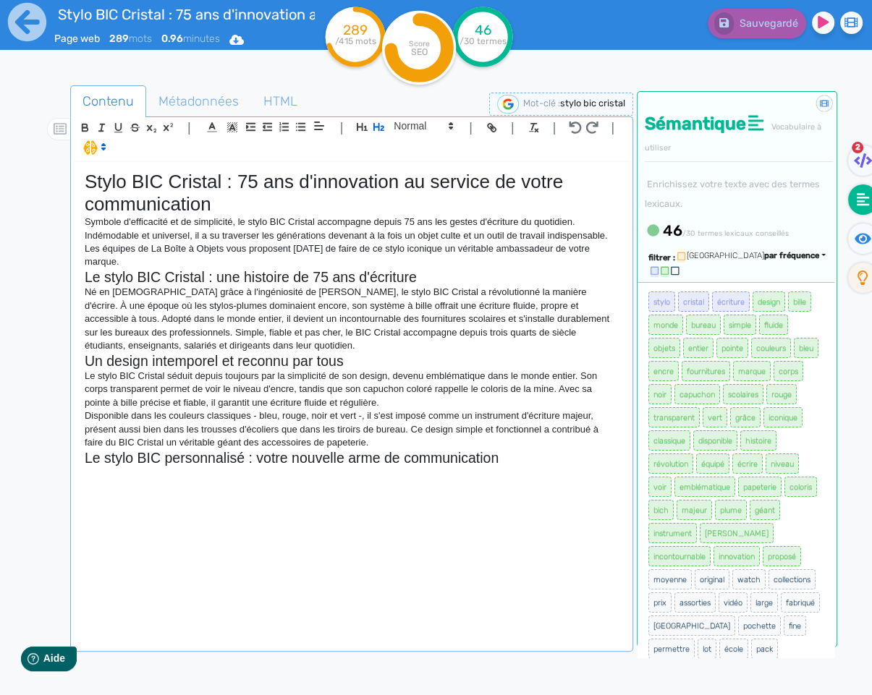
click at [443, 485] on p at bounding box center [352, 486] width 534 height 13
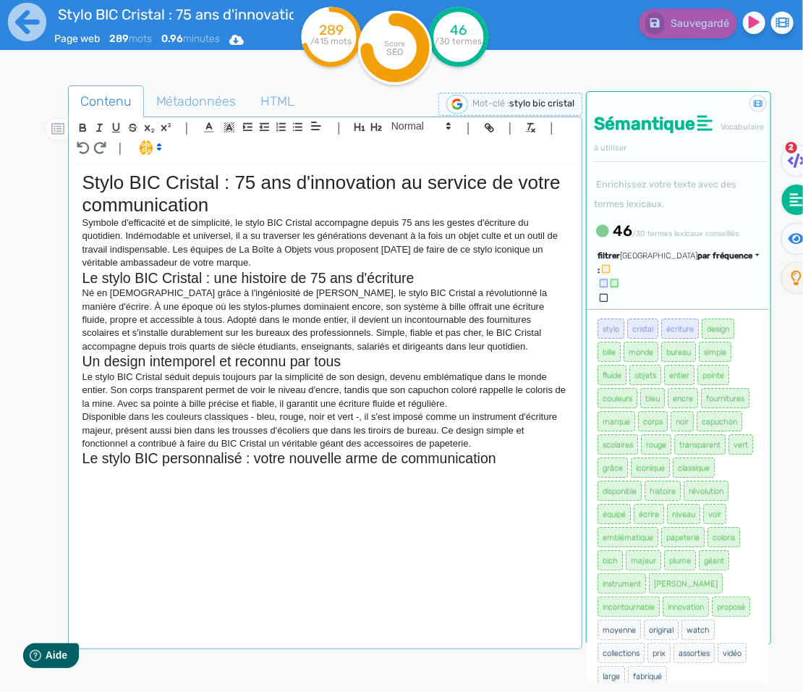
click at [561, 689] on div "Contenu Métadonnées HTML | | H3 H4 H5 H6 Normal | | | | Stylo BIC Cristal : 75 …" at bounding box center [325, 433] width 515 height 697
